Goal: Book appointment/travel/reservation

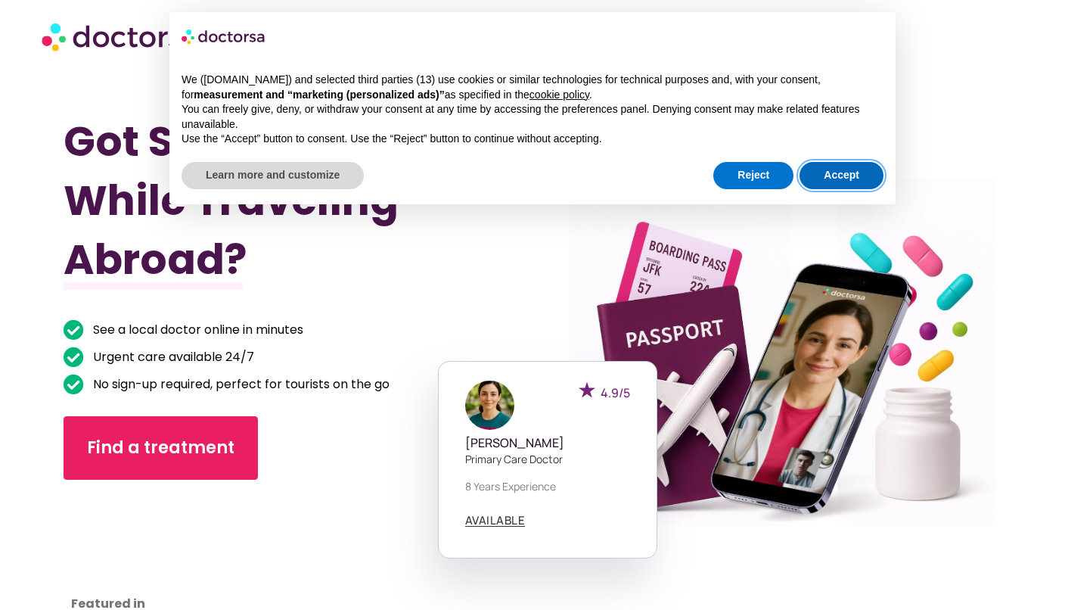
click at [846, 179] on button "Accept" at bounding box center [842, 175] width 84 height 27
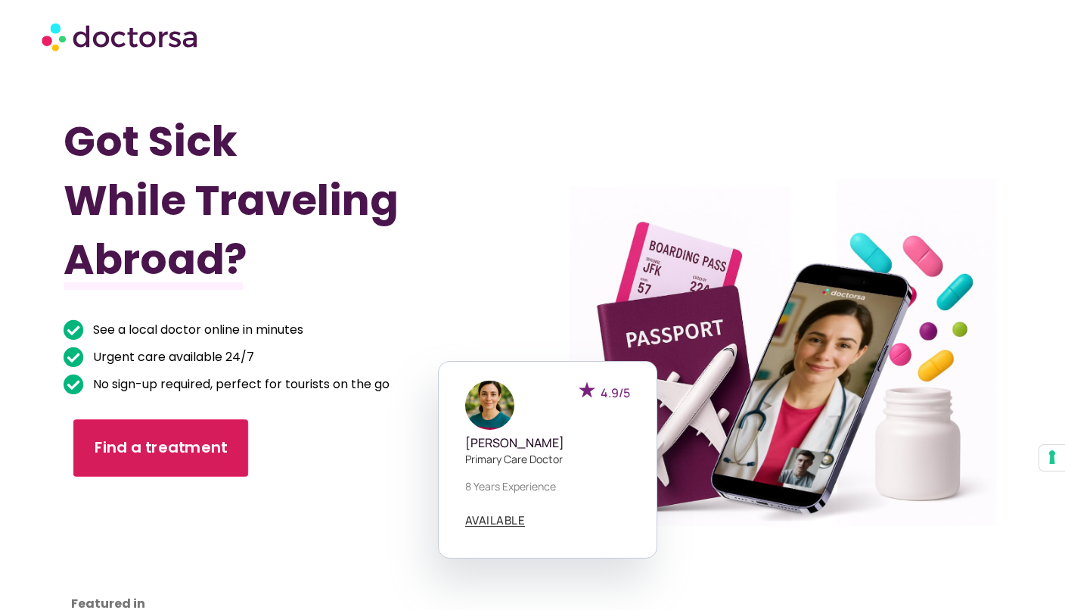
click at [203, 453] on span "Find a treatment" at bounding box center [161, 447] width 133 height 22
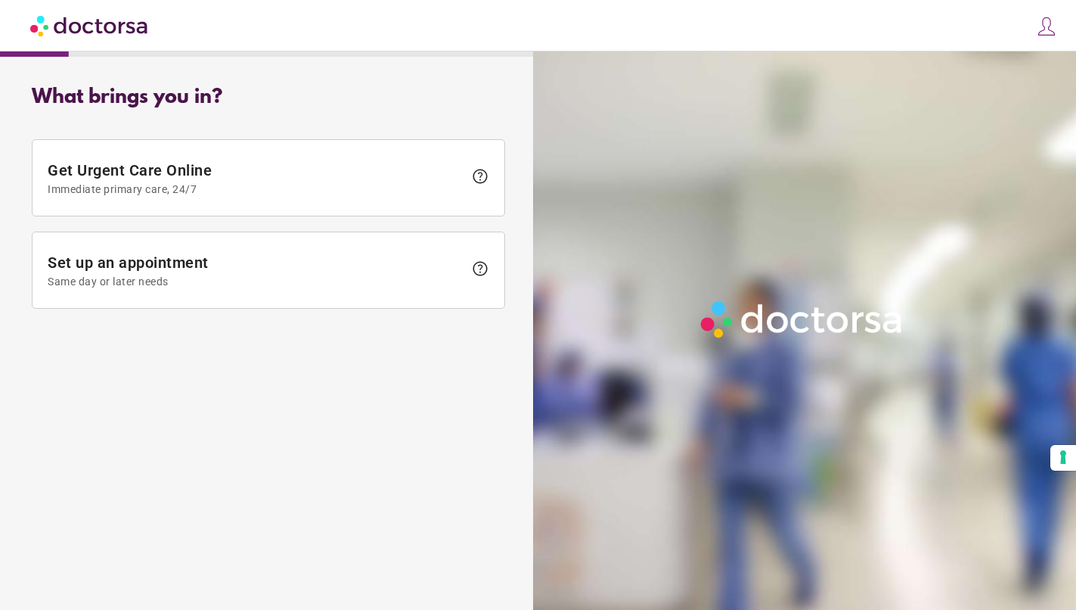
click at [1049, 26] on img at bounding box center [1046, 26] width 21 height 21
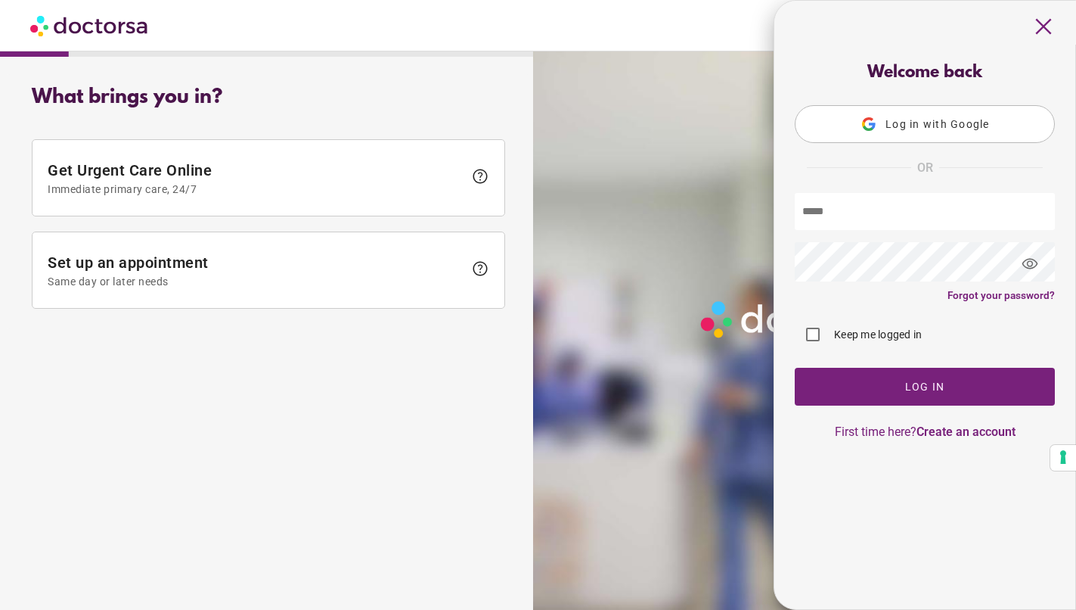
click at [945, 123] on span "Log in with Google" at bounding box center [938, 124] width 104 height 12
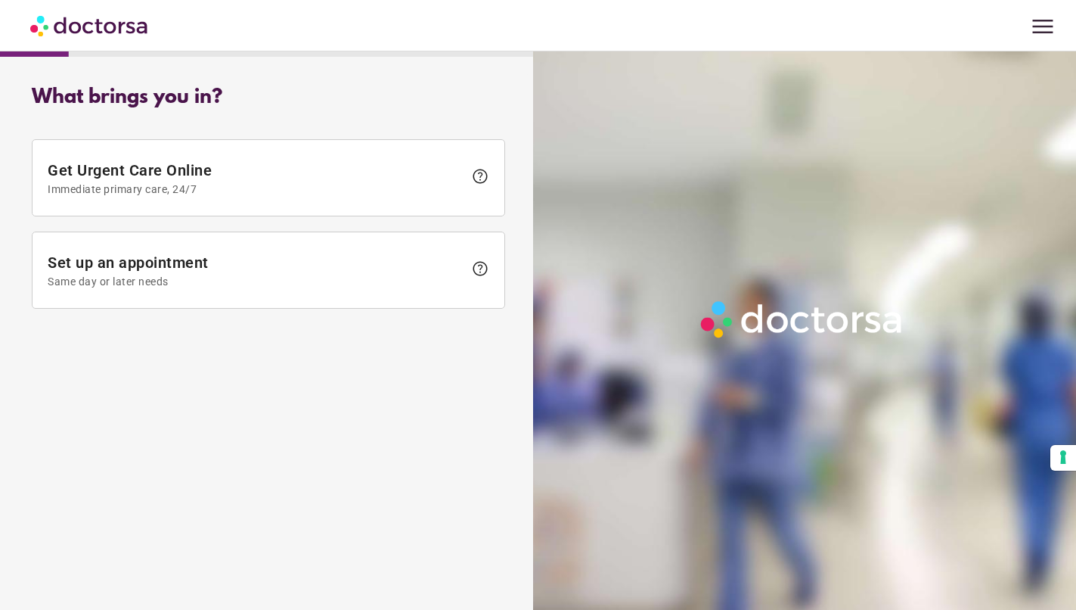
click at [1045, 36] on span "menu" at bounding box center [1043, 26] width 29 height 29
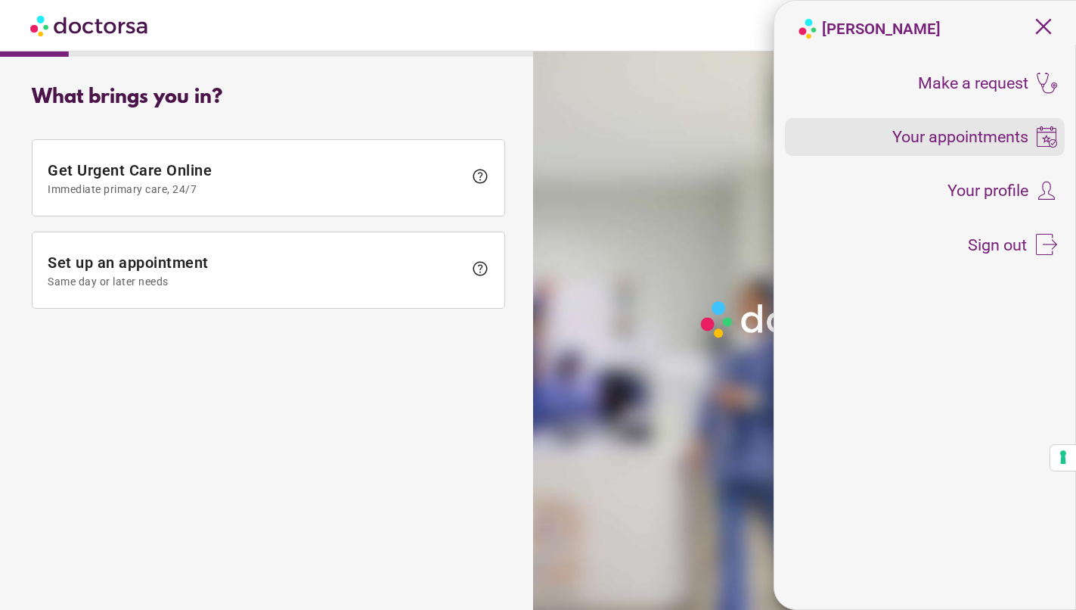
click at [998, 139] on span "Your appointments" at bounding box center [961, 137] width 136 height 17
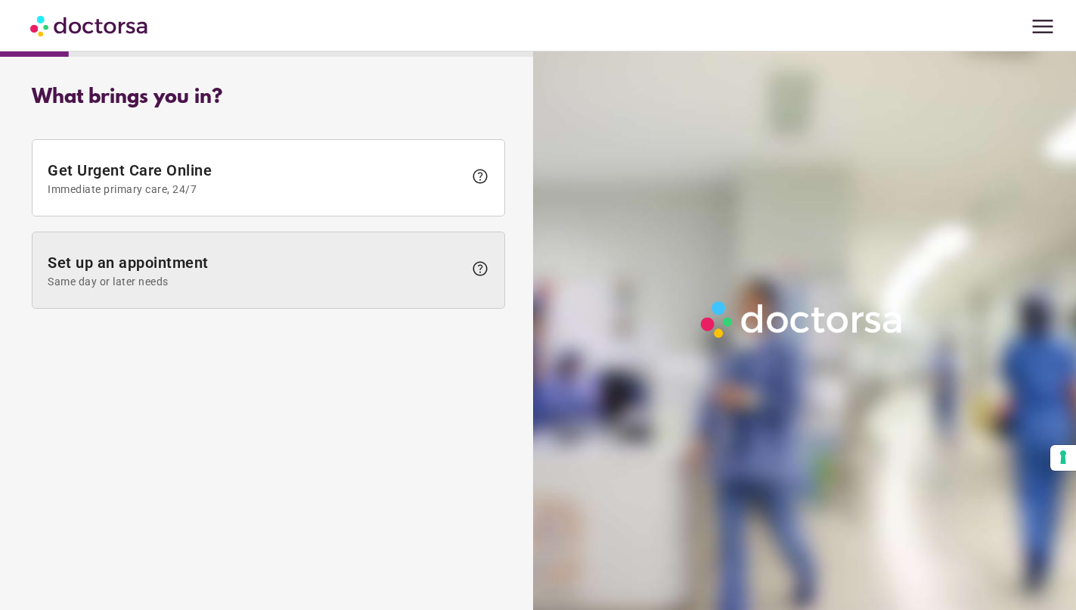
click at [129, 270] on span "Set up an appointment Same day or later needs" at bounding box center [256, 270] width 416 height 34
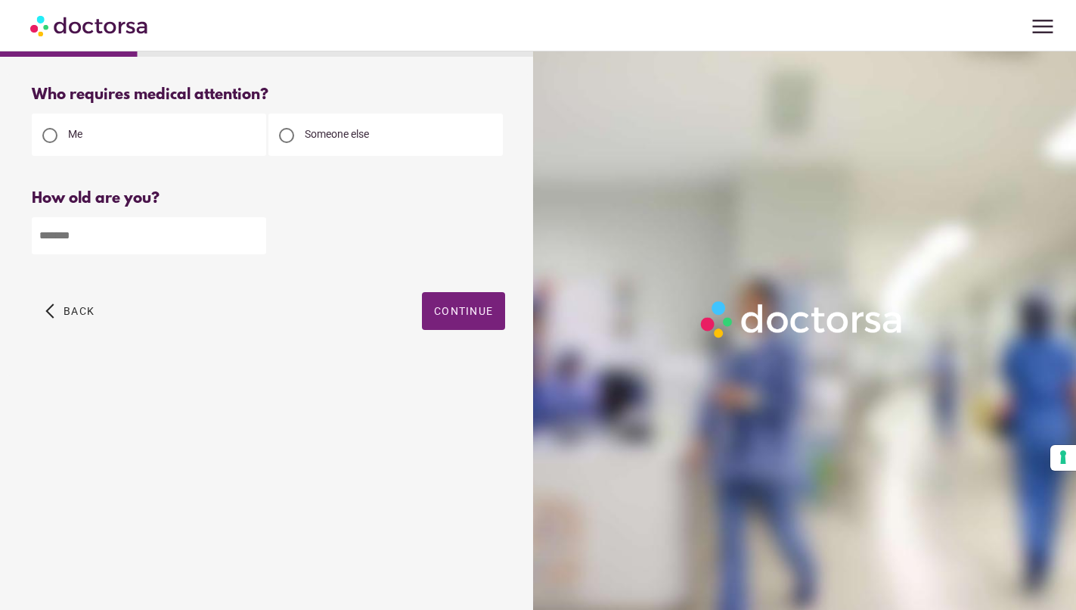
click at [160, 241] on input "number" at bounding box center [149, 235] width 234 height 37
type input "**"
click at [449, 327] on span "button" at bounding box center [463, 311] width 83 height 38
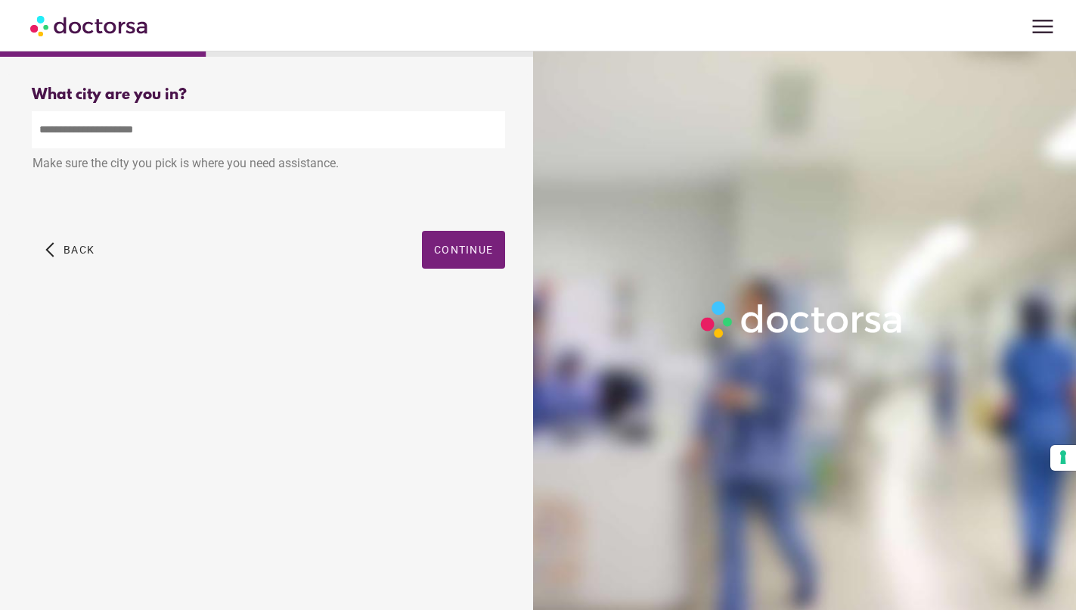
click at [132, 131] on input "text" at bounding box center [269, 129] width 474 height 37
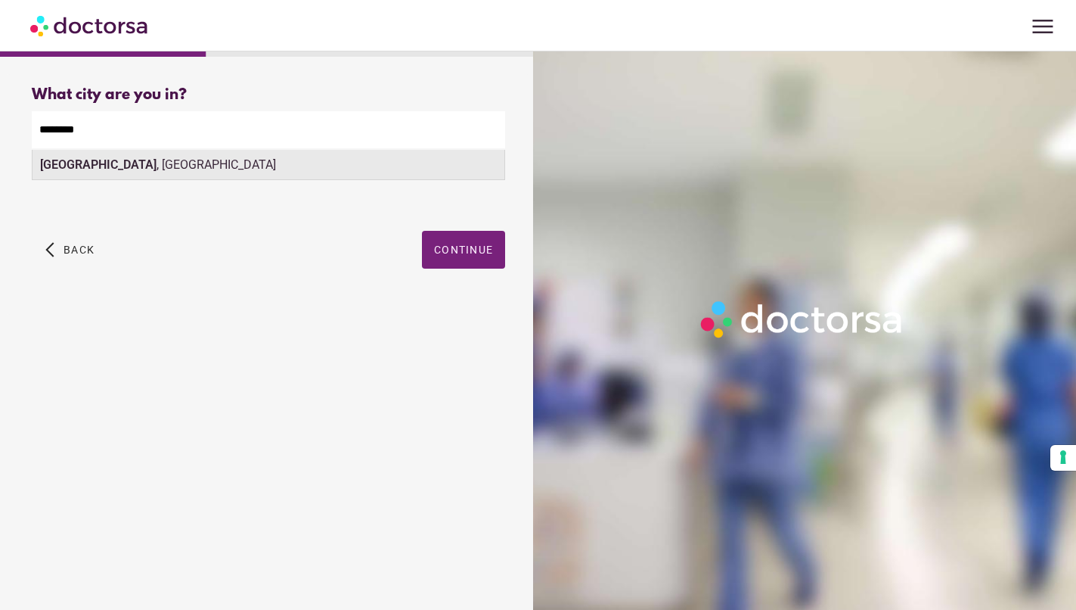
click at [138, 169] on div "Nijmegen , Netherlands" at bounding box center [269, 165] width 472 height 30
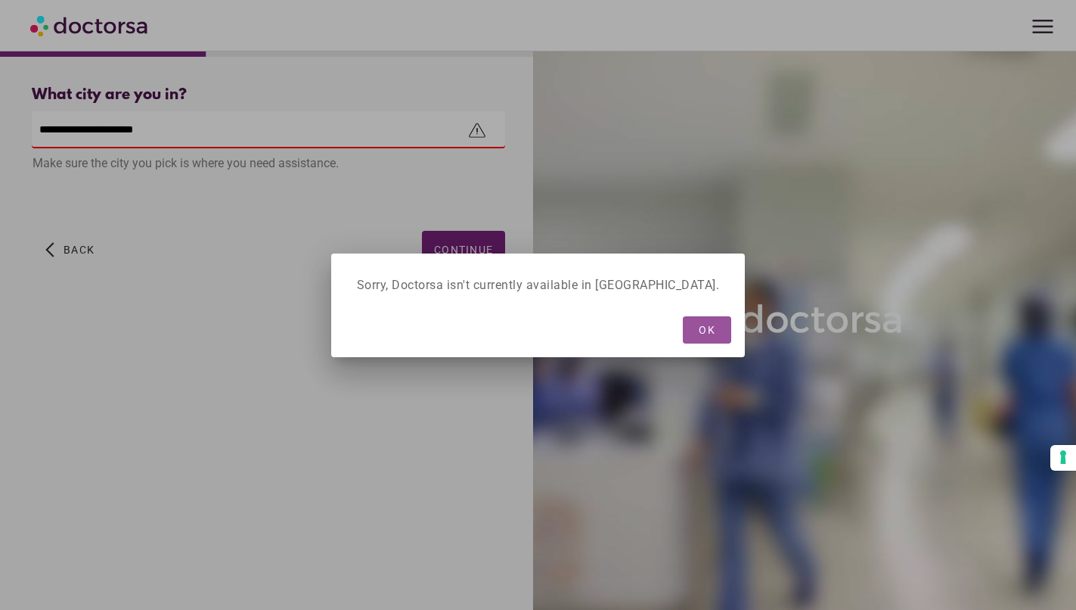
click at [700, 333] on span "OK" at bounding box center [708, 330] width 17 height 12
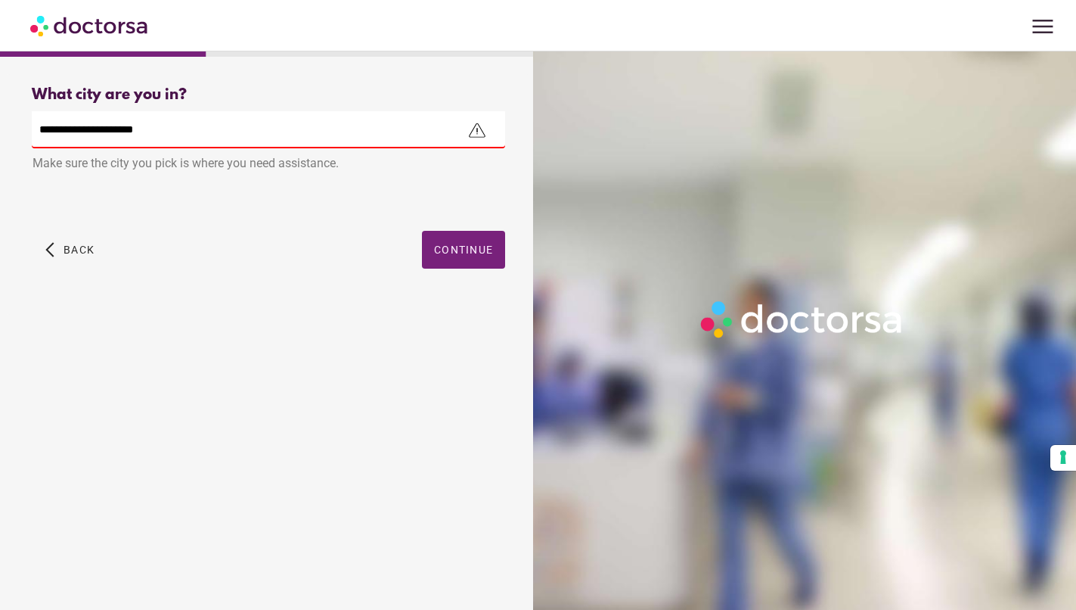
click at [181, 130] on input "**********" at bounding box center [269, 129] width 474 height 37
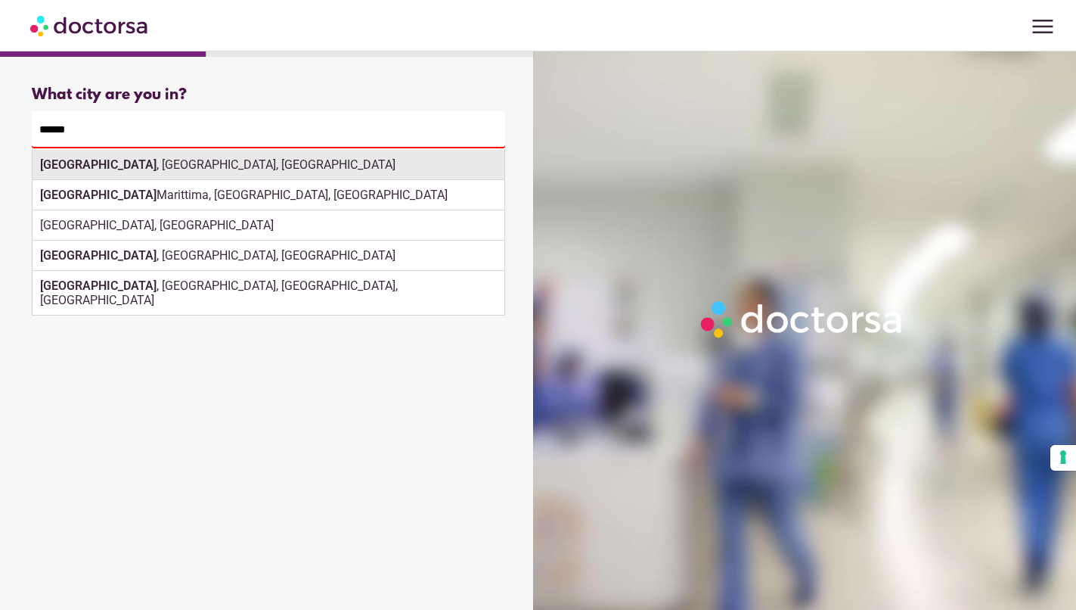
click at [65, 169] on strong "Milano" at bounding box center [98, 164] width 116 height 14
type input "**********"
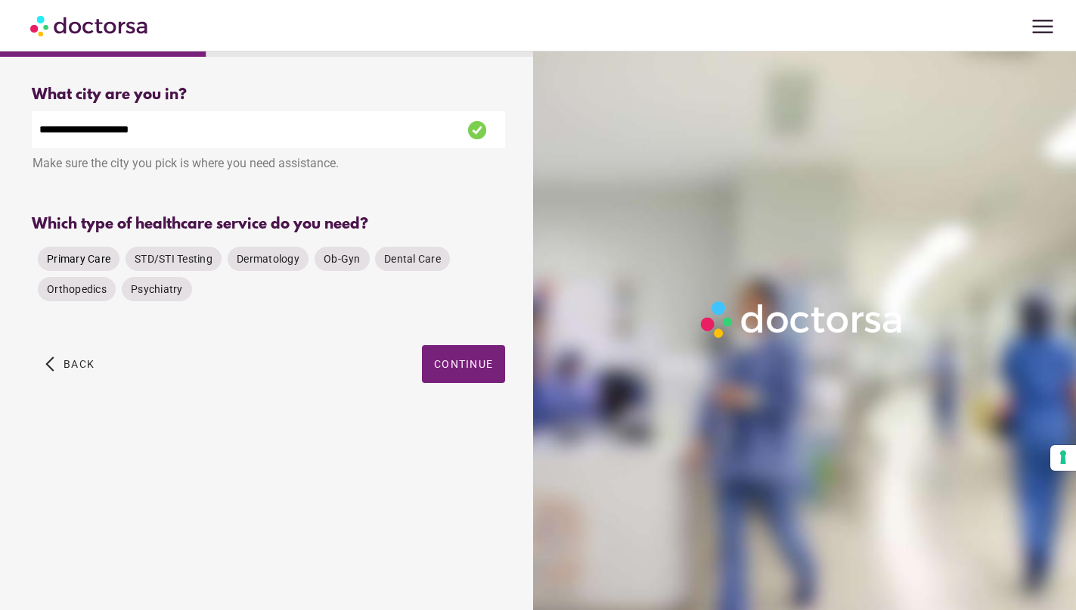
click at [83, 265] on span "Primary Care" at bounding box center [79, 259] width 64 height 12
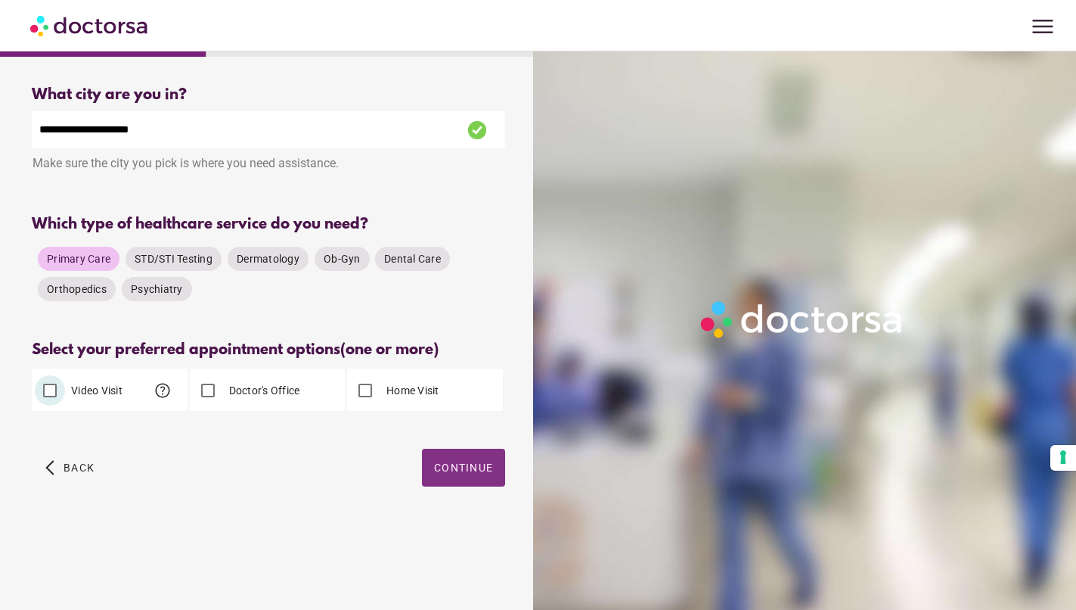
click at [455, 473] on span "Continue" at bounding box center [463, 467] width 59 height 12
